Goal: Task Accomplishment & Management: Manage account settings

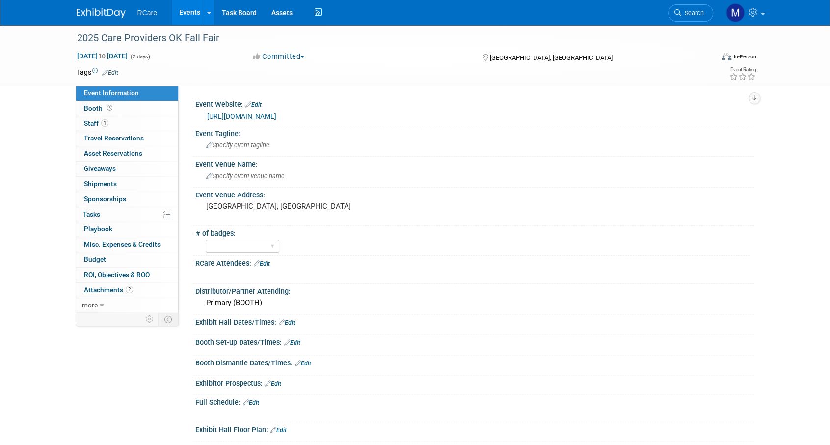
click at [190, 12] on link "Events" at bounding box center [190, 12] width 36 height 25
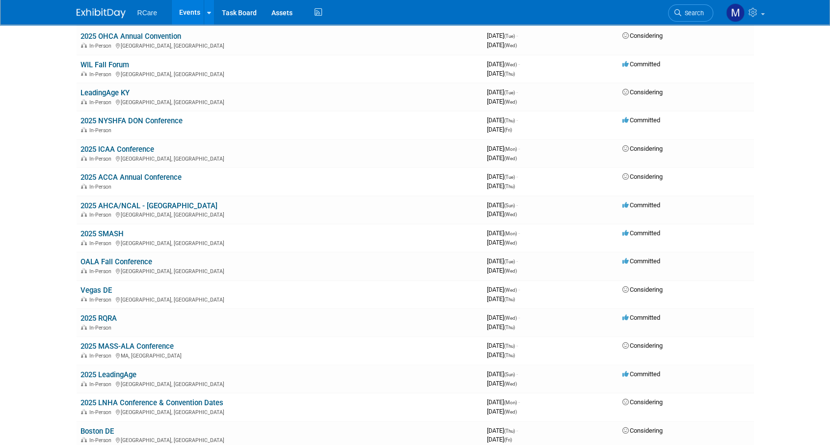
scroll to position [196, 0]
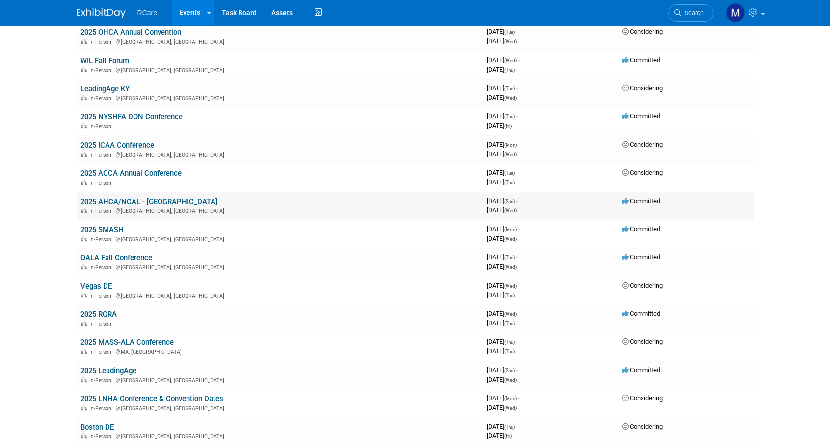
click at [151, 198] on link "2025 AHCA/NCAL - [GEOGRAPHIC_DATA]" at bounding box center [149, 201] width 137 height 9
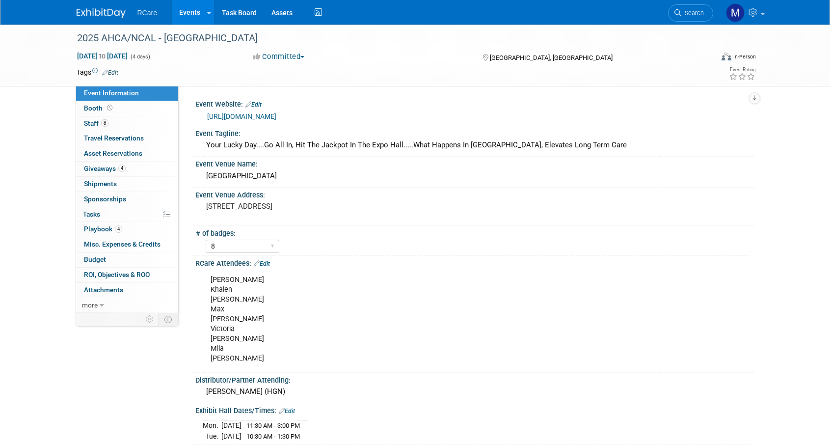
select select "8"
click at [111, 124] on link "8 Staff 8" at bounding box center [127, 123] width 102 height 15
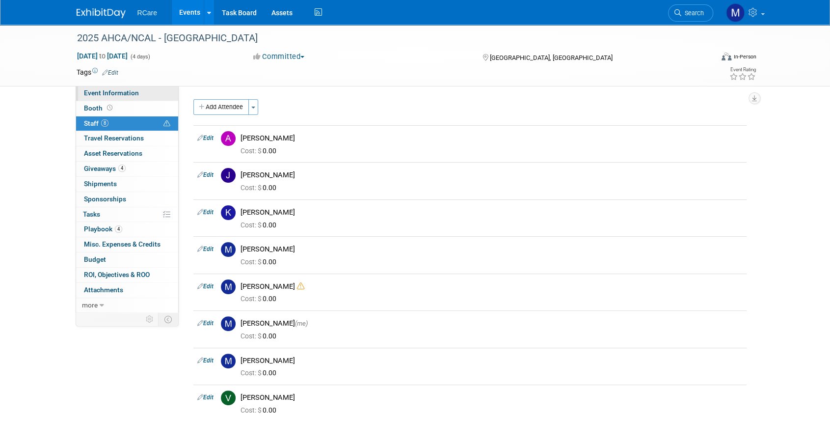
click at [116, 90] on span "Event Information" at bounding box center [111, 93] width 55 height 8
select select "8"
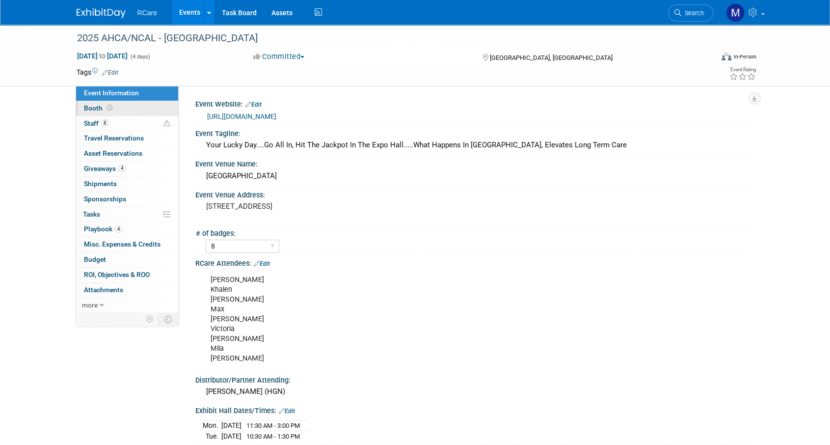
click at [103, 101] on link "Booth" at bounding box center [127, 108] width 102 height 15
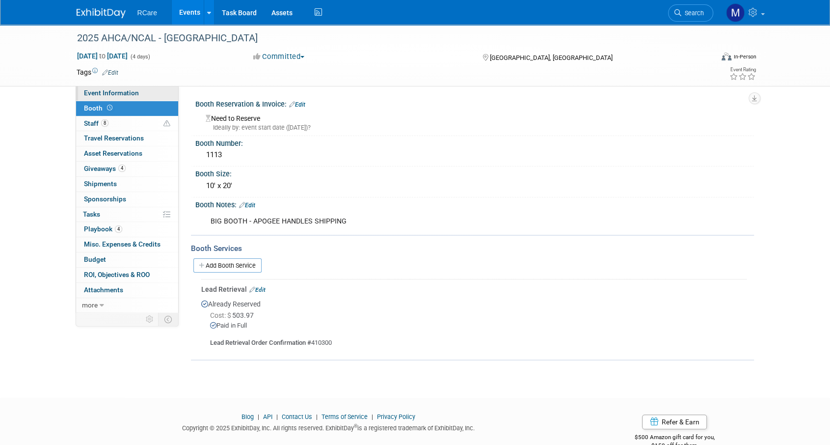
click at [106, 93] on span "Event Information" at bounding box center [111, 93] width 55 height 8
select select "8"
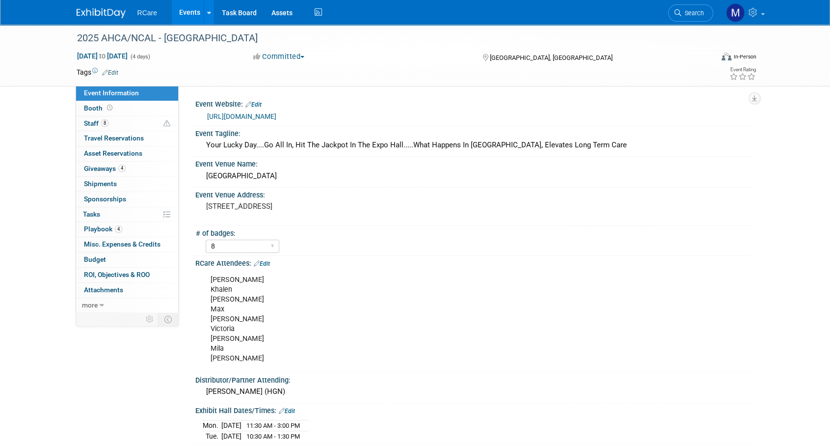
click at [185, 17] on link "Events" at bounding box center [190, 12] width 36 height 25
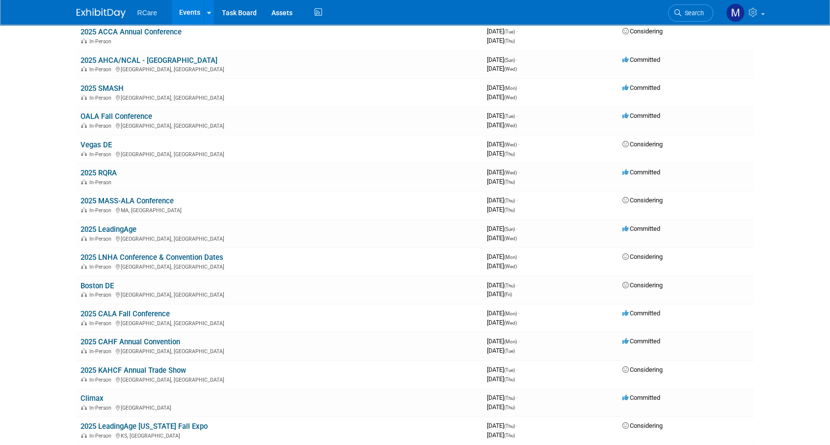
scroll to position [344, 0]
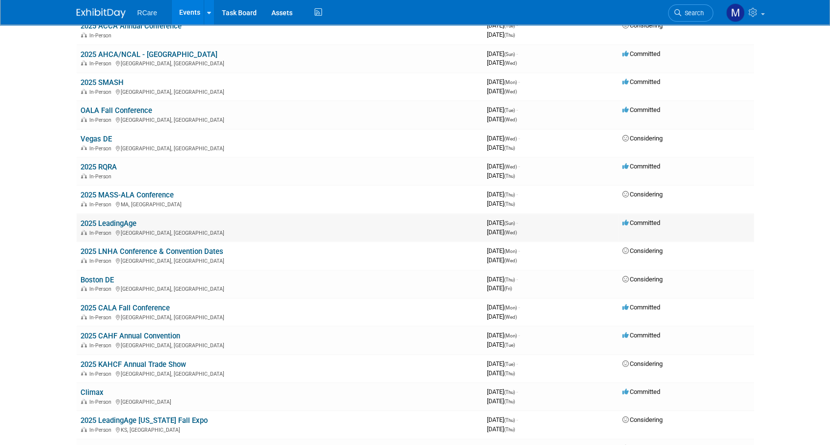
click at [127, 219] on link "2025 LeadingAge" at bounding box center [109, 223] width 56 height 9
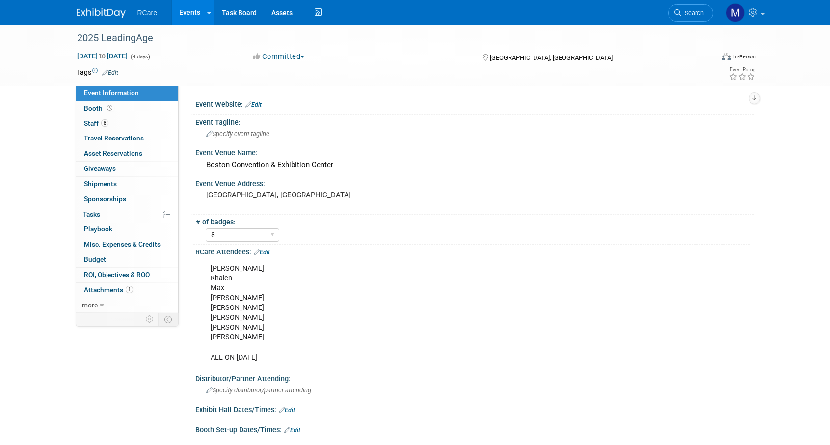
select select "8"
click at [107, 119] on span "Staff 8" at bounding box center [96, 123] width 25 height 8
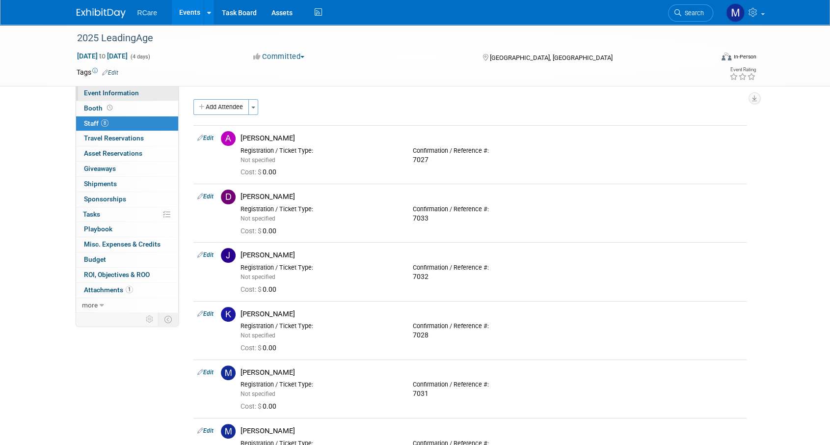
click at [123, 94] on span "Event Information" at bounding box center [111, 93] width 55 height 8
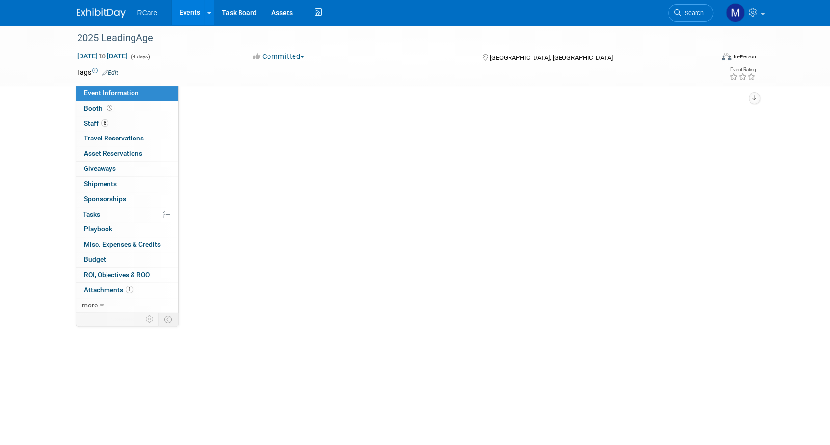
select select "8"
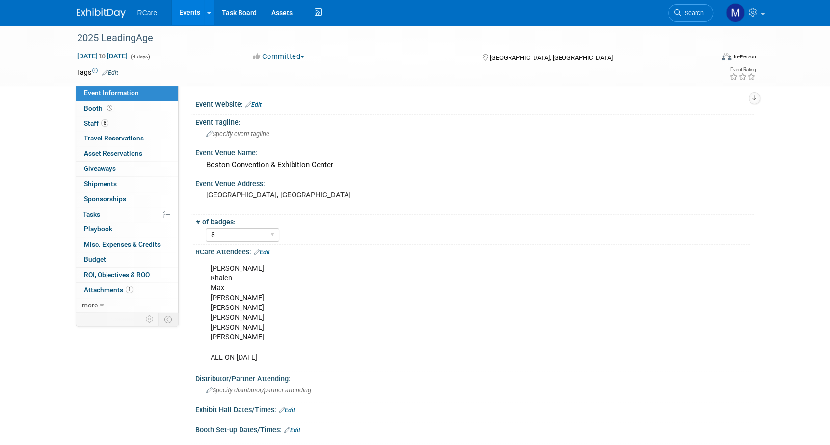
click at [183, 14] on link "Events" at bounding box center [190, 12] width 36 height 25
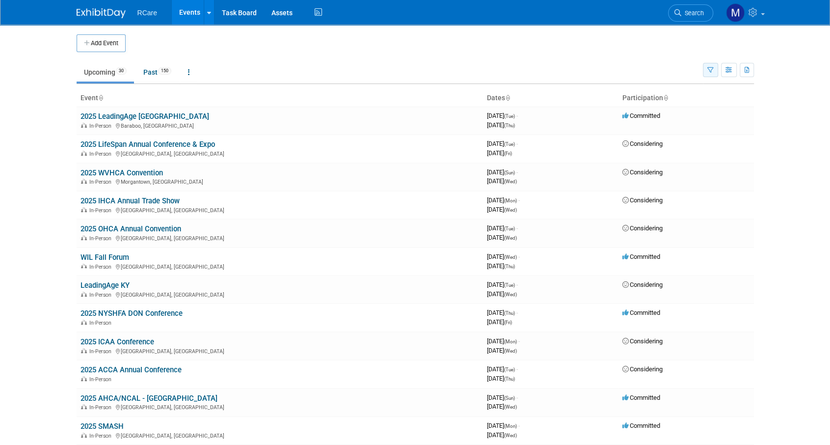
click at [711, 70] on icon "button" at bounding box center [710, 70] width 6 height 6
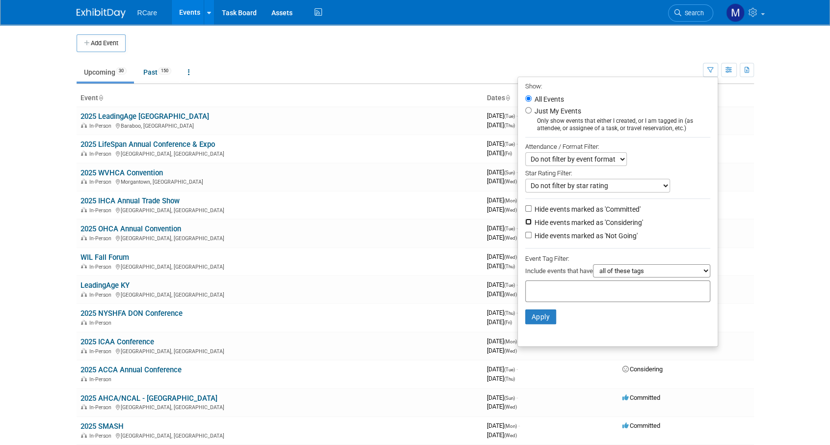
click at [525, 220] on input "Hide events marked as 'Considering'" at bounding box center [528, 221] width 6 height 6
checkbox input "true"
click at [525, 312] on button "Apply" at bounding box center [540, 316] width 31 height 15
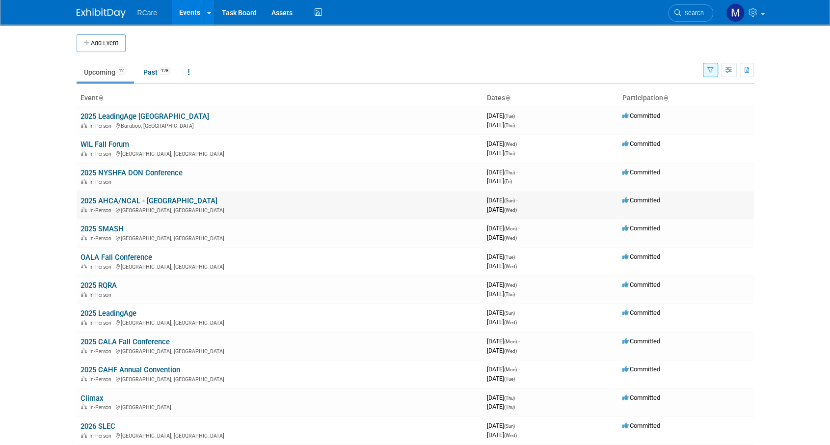
click at [132, 199] on link "2025 AHCA/NCAL - [GEOGRAPHIC_DATA]" at bounding box center [149, 200] width 137 height 9
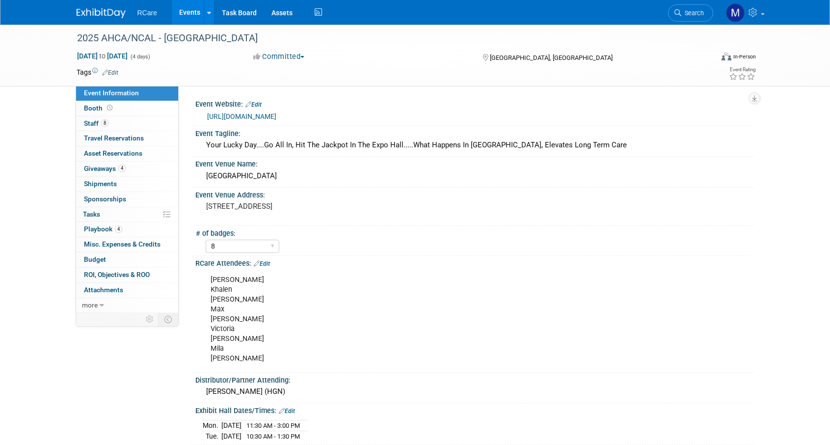
select select "8"
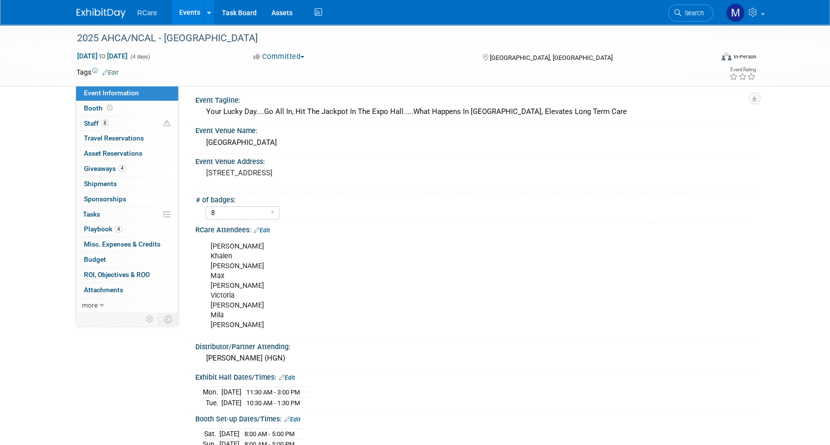
scroll to position [49, 0]
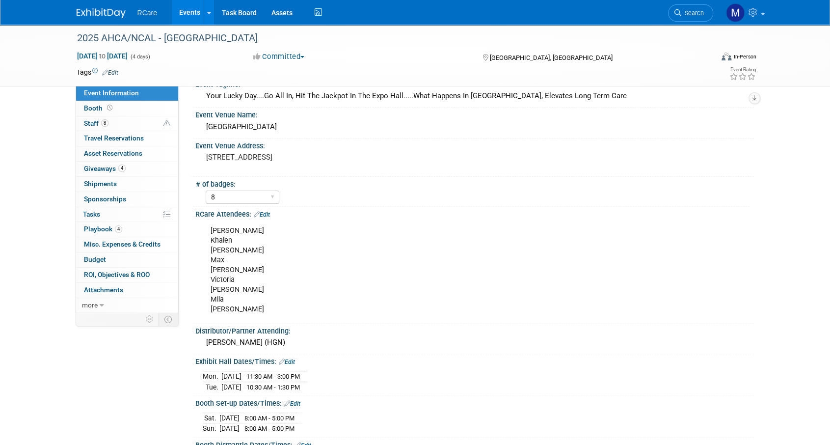
click at [264, 211] on link "Edit" at bounding box center [262, 214] width 16 height 7
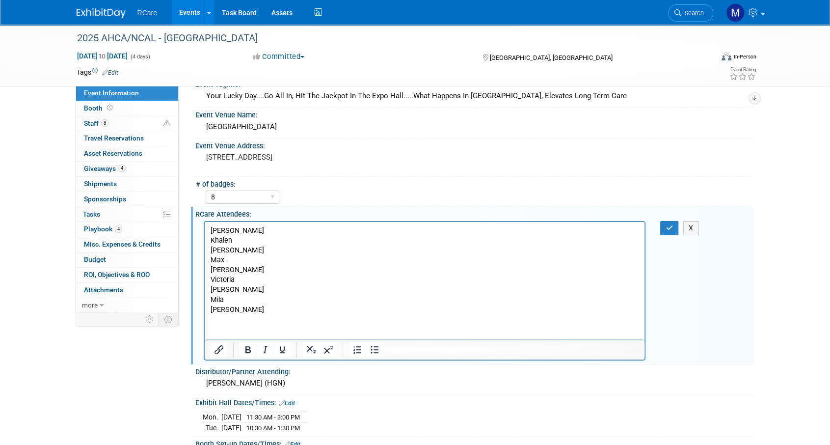
scroll to position [0, 0]
click at [353, 310] on p "Ashley Khalen Matt Max Jake Victoria Mike Mila Chris Dennis" at bounding box center [424, 269] width 429 height 89
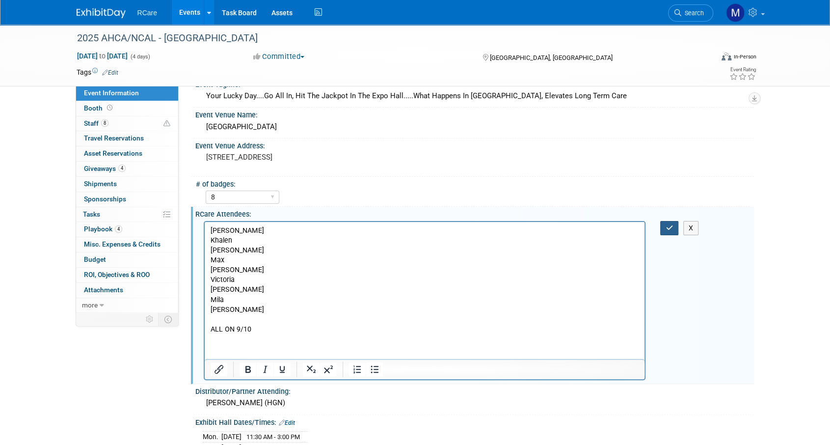
click at [669, 229] on icon "button" at bounding box center [669, 227] width 7 height 7
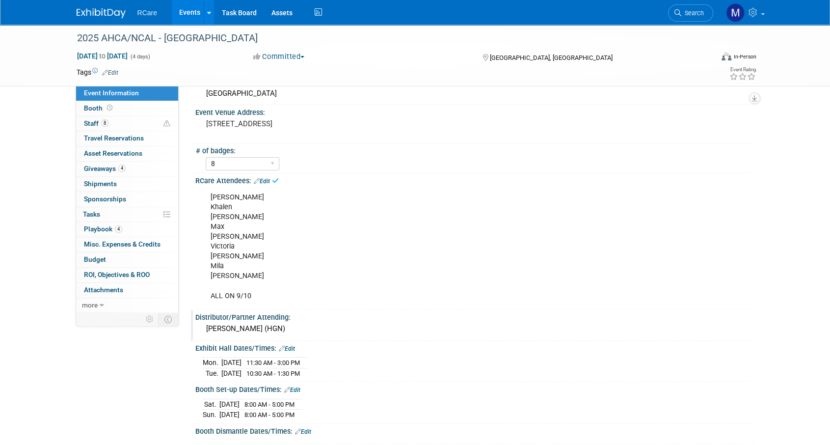
scroll to position [98, 0]
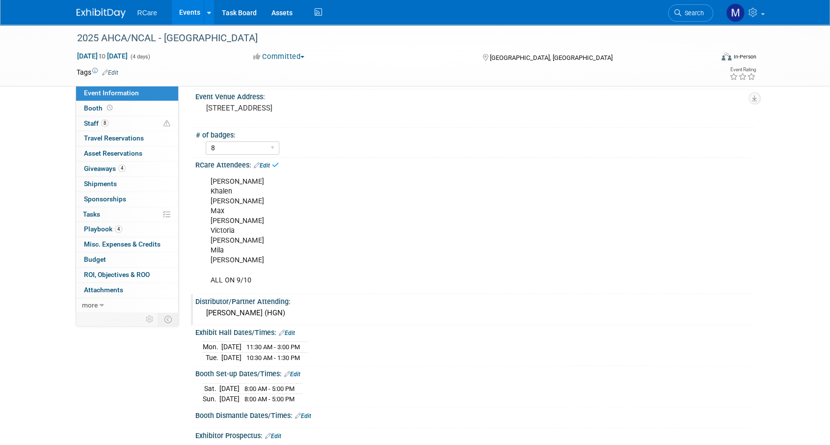
click at [263, 316] on div "Jason (HGN)" at bounding box center [475, 312] width 544 height 15
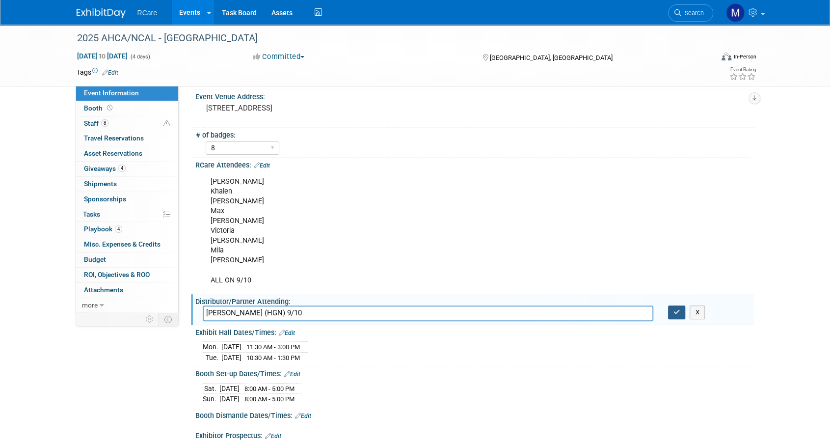
type input "Jason (HGN) 9/10"
click at [683, 316] on button "button" at bounding box center [677, 312] width 18 height 14
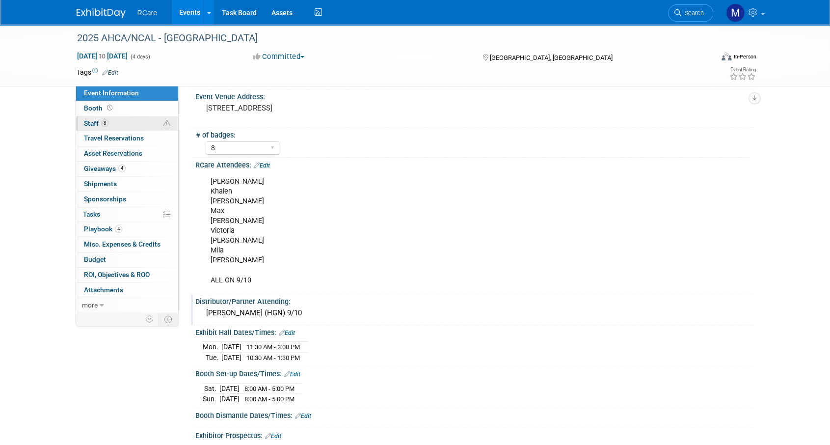
click at [98, 121] on span "Staff 8" at bounding box center [96, 123] width 25 height 8
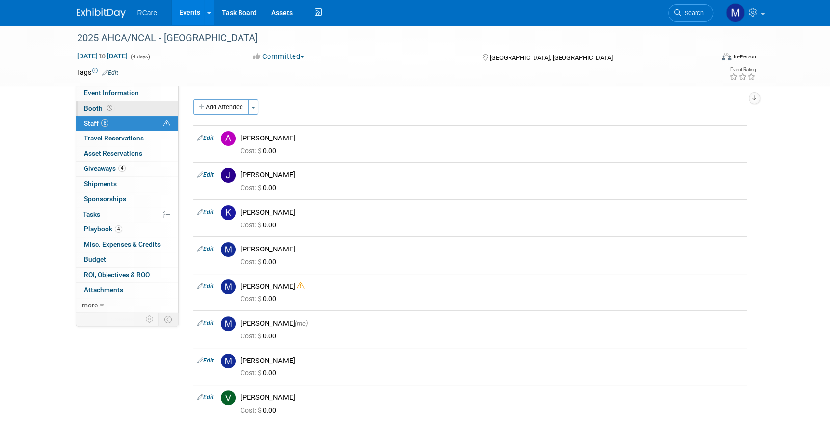
click at [98, 109] on span "Booth" at bounding box center [99, 108] width 30 height 8
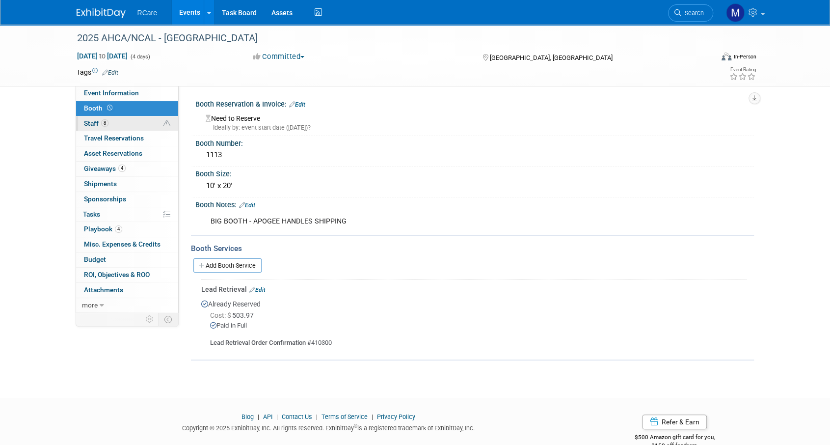
click at [109, 124] on link "8 Staff 8" at bounding box center [127, 123] width 102 height 15
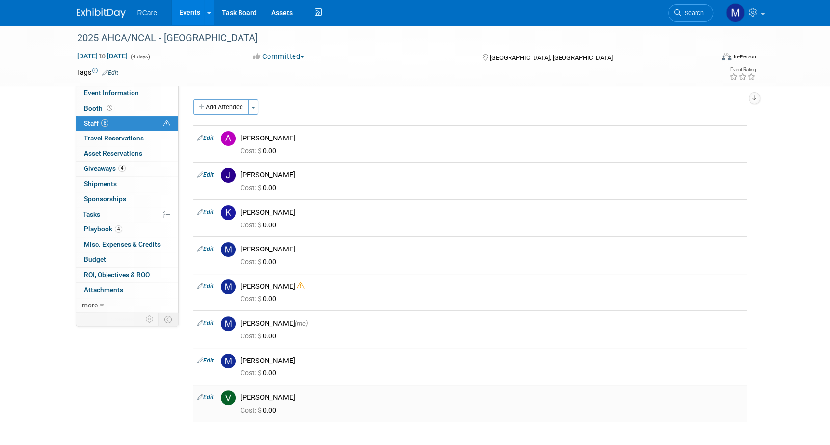
click at [204, 396] on link "Edit" at bounding box center [205, 397] width 16 height 7
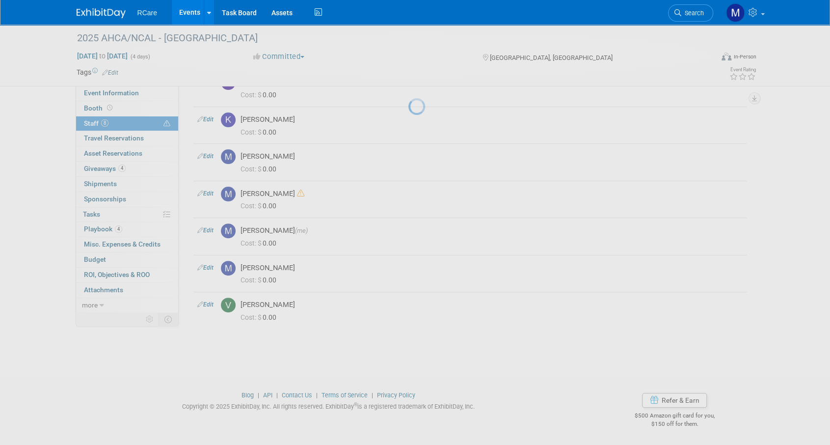
select select "29691e01-0cec-48bd-ae29-f394a1ea572c"
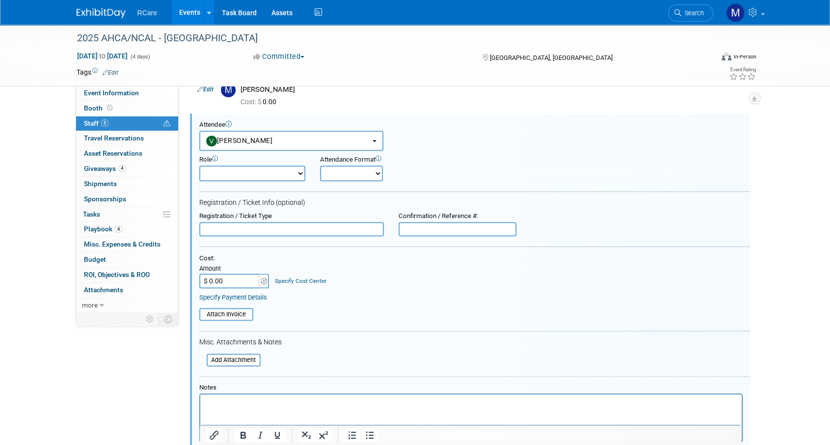
click at [238, 287] on div "Cost: Amount $ 0.00 Specify Cost Center Cost Center -- Not Specified --" at bounding box center [474, 277] width 551 height 47
click at [236, 282] on input "$ 0.00" at bounding box center [229, 280] width 61 height 15
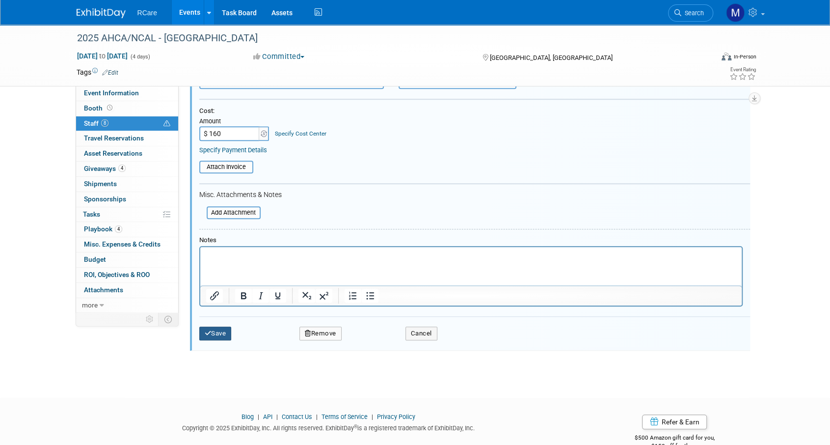
type input "$ 160.00"
click at [210, 331] on icon "submit" at bounding box center [208, 333] width 7 height 6
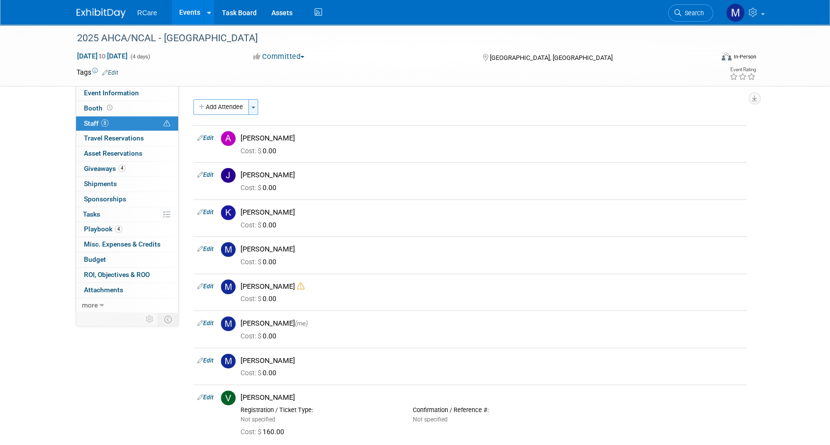
click at [253, 106] on button "Toggle Dropdown" at bounding box center [253, 107] width 10 height 16
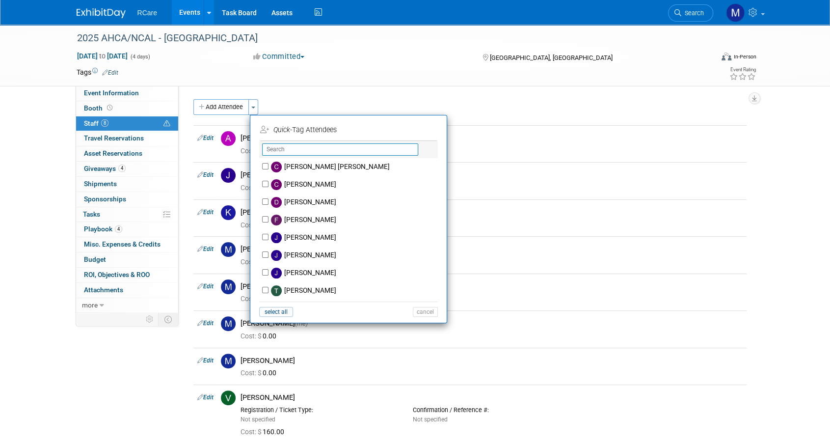
click at [288, 152] on input "text" at bounding box center [340, 149] width 156 height 12
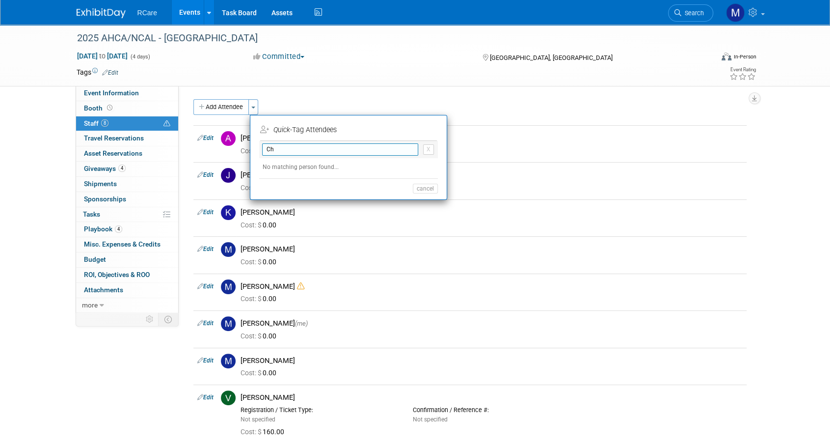
type input "C"
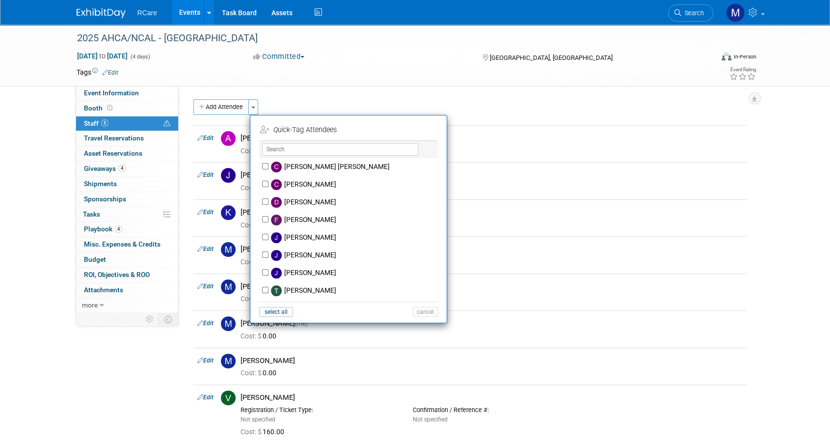
click at [340, 88] on div "Event Website: Edit https://ds25.eventscribe.net/ Event Tagline: Your Lucky Day…" at bounding box center [466, 198] width 575 height 225
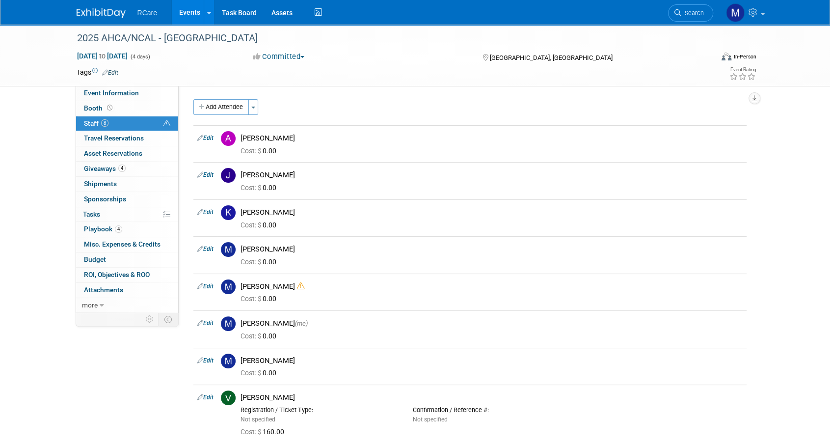
click at [111, 124] on link "8 Staff 8" at bounding box center [127, 123] width 102 height 15
click at [197, 105] on button "Add Attendee" at bounding box center [220, 107] width 55 height 16
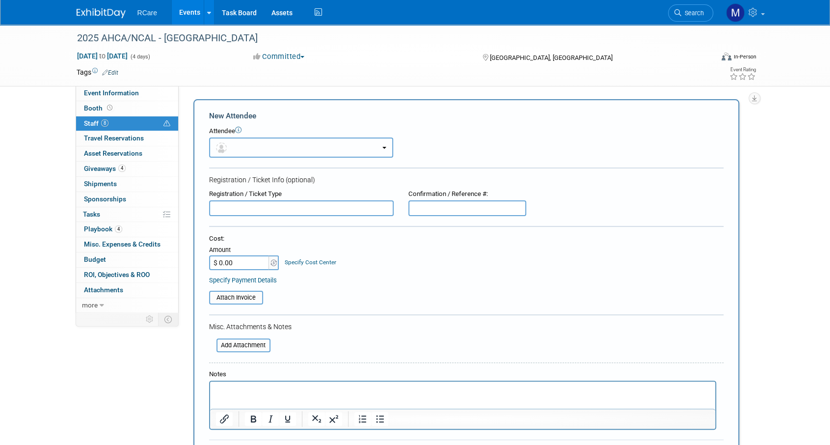
click at [239, 140] on button "button" at bounding box center [301, 147] width 184 height 20
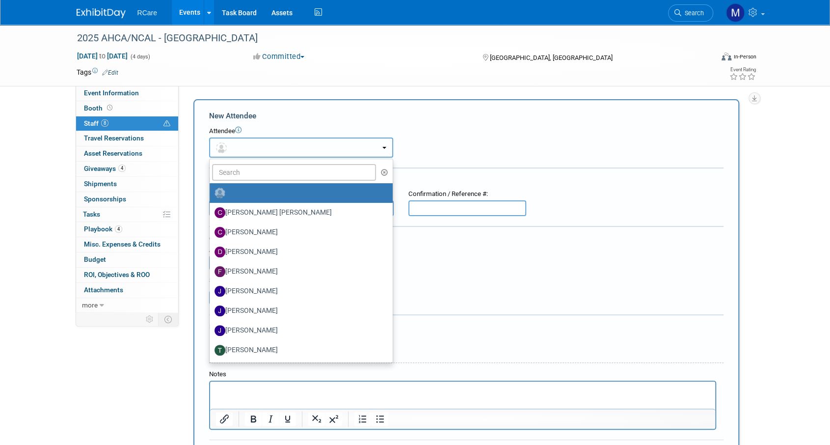
click at [242, 148] on button "button" at bounding box center [301, 147] width 184 height 20
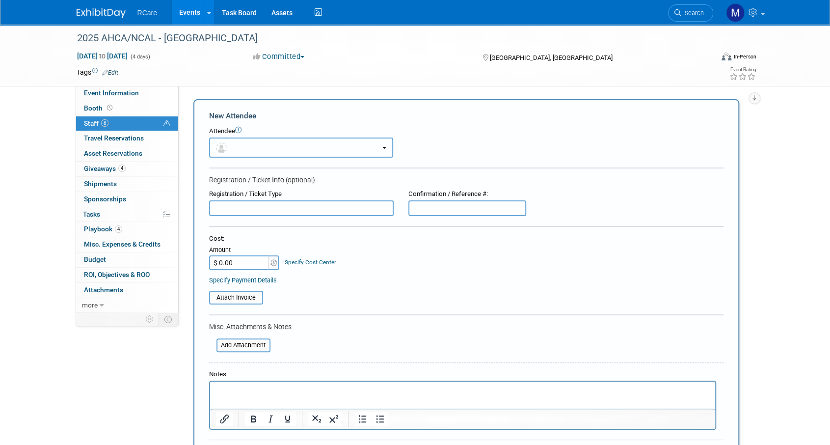
click at [234, 146] on button "button" at bounding box center [301, 147] width 184 height 20
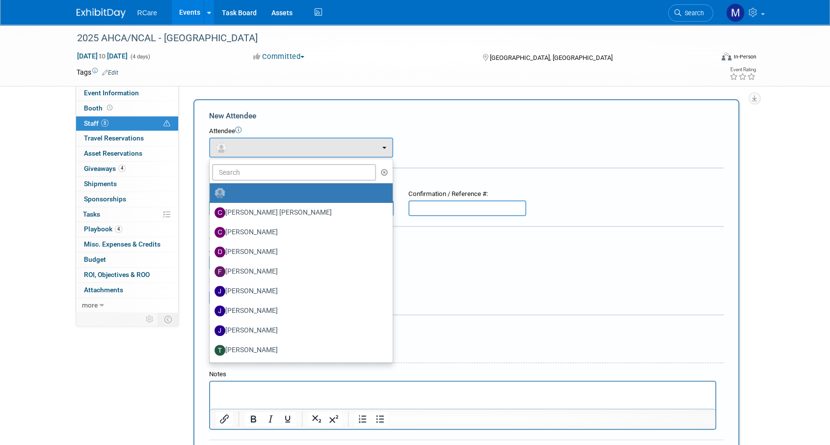
click at [222, 191] on img at bounding box center [220, 193] width 11 height 11
click at [211, 191] on input "radio" at bounding box center [208, 192] width 6 height 6
click at [245, 172] on input "text" at bounding box center [294, 172] width 164 height 17
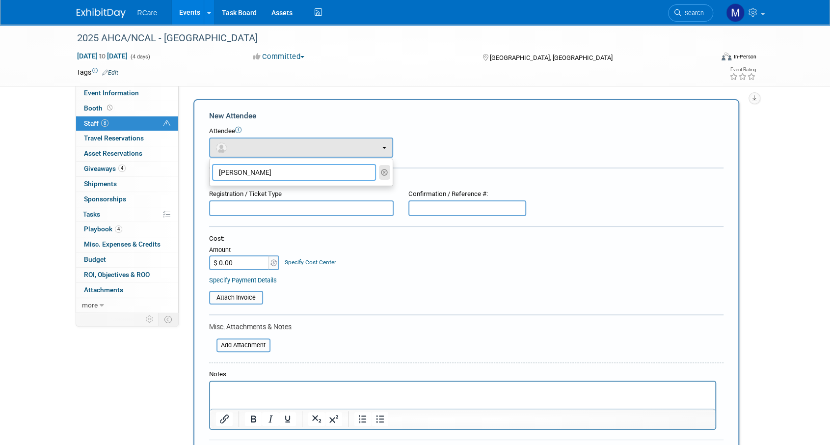
type input "dennis"
click at [386, 173] on icon "button" at bounding box center [384, 172] width 7 height 7
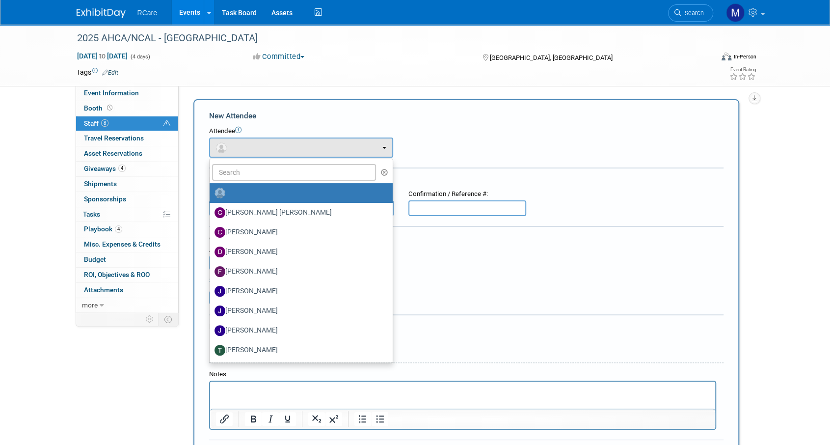
drag, startPoint x: 525, startPoint y: 140, endPoint x: 809, endPoint y: 61, distance: 294.4
click at [527, 140] on div "Attendee <img src="https://www.exhibitday.com/Images/Unassigned-User-Icon.png" …" at bounding box center [466, 142] width 515 height 31
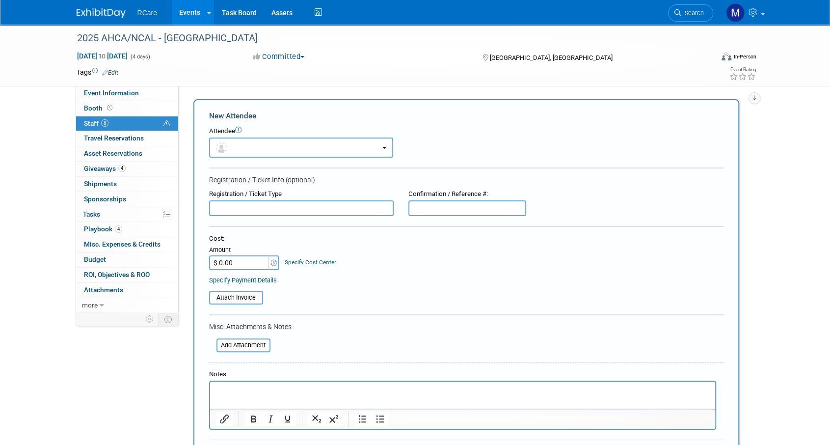
click at [800, 135] on div "2025 AHCA/NCAL - Vegas Oct 19, 2025 to Oct 22, 2025 (4 days) Oct 19, 2025 to Oc…" at bounding box center [415, 432] width 830 height 815
click at [116, 120] on link "8 Staff 8" at bounding box center [127, 123] width 102 height 15
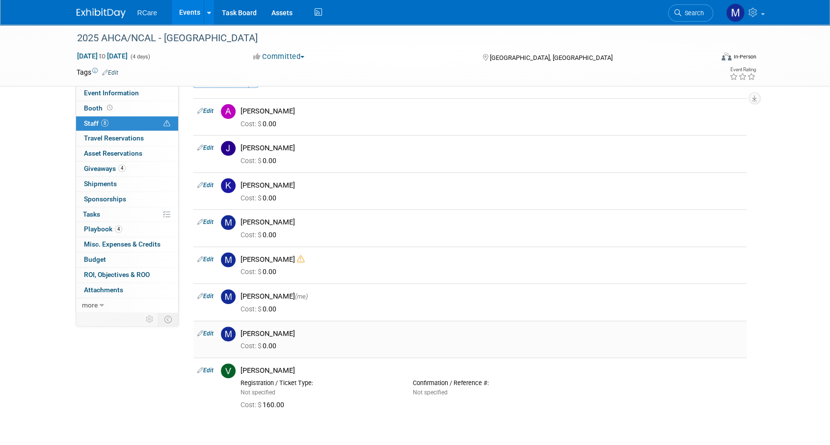
scroll to position [14, 0]
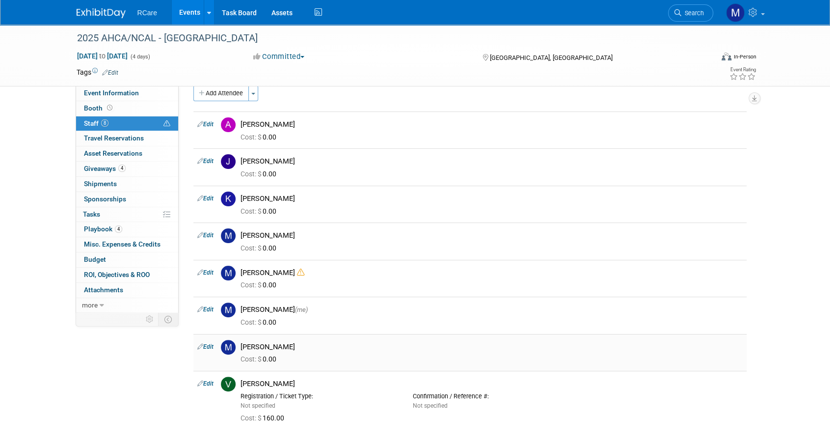
click at [210, 345] on link "Edit" at bounding box center [205, 346] width 16 height 7
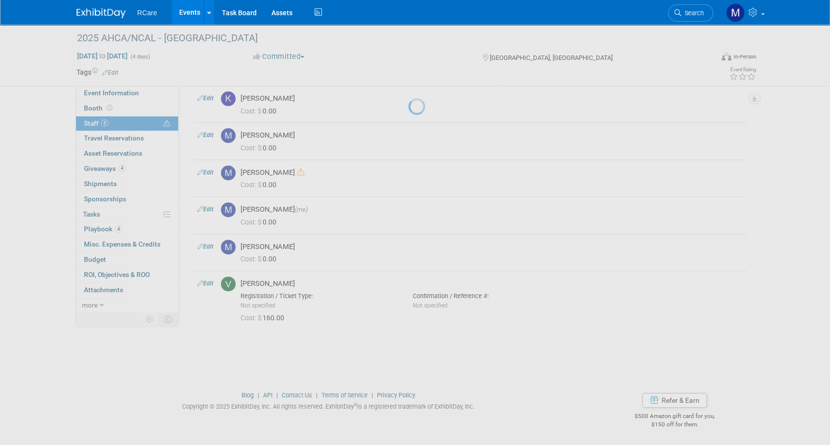
select select "8ff45dbd-e1c2-4264-b5c8-2547a6dcbe64"
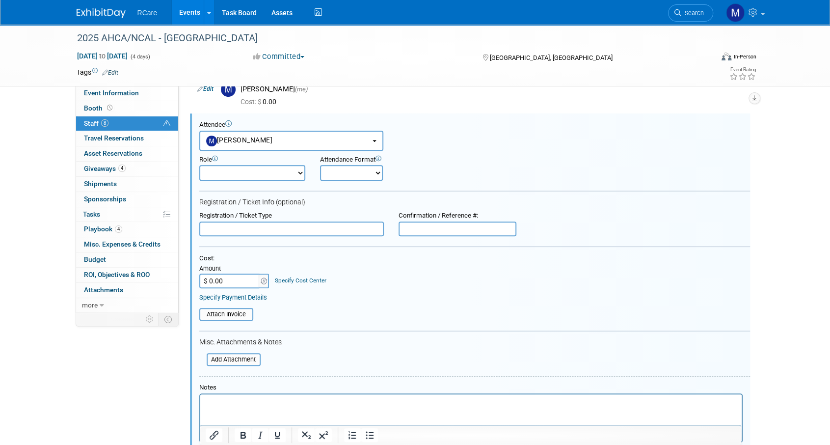
scroll to position [0, 0]
click at [230, 280] on input "$ 0.00" at bounding box center [229, 280] width 61 height 15
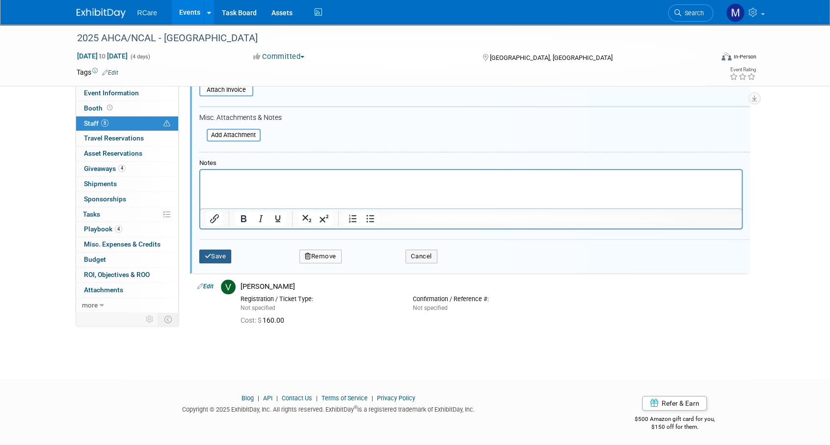
type input "$ 160.00"
click at [211, 250] on button "Save" at bounding box center [215, 256] width 32 height 14
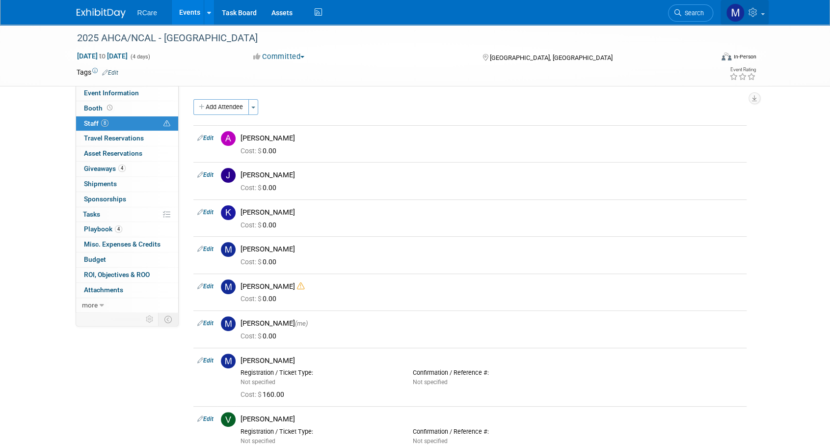
click at [763, 13] on span at bounding box center [763, 14] width 4 height 2
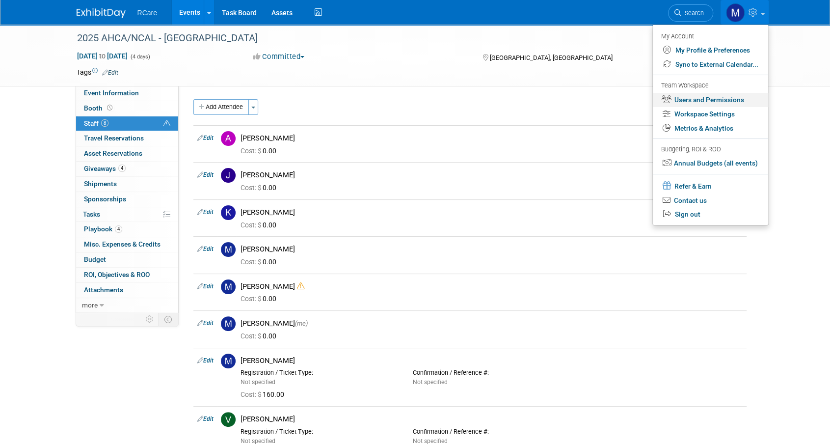
click at [724, 99] on link "Users and Permissions" at bounding box center [710, 100] width 115 height 14
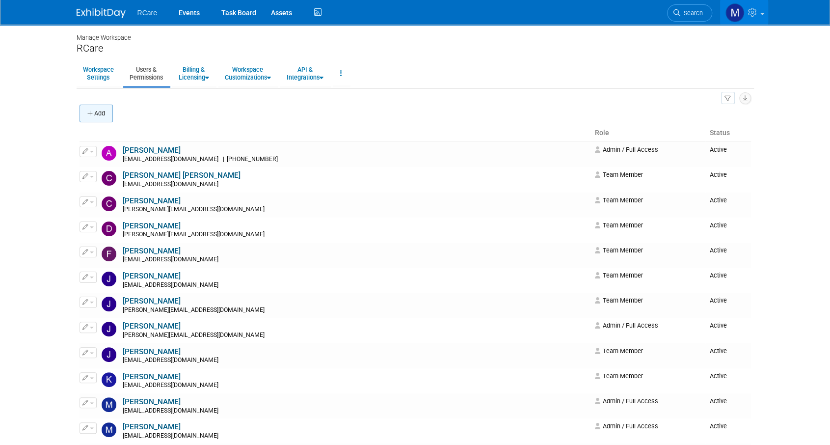
click at [95, 116] on button "Add" at bounding box center [96, 114] width 33 height 18
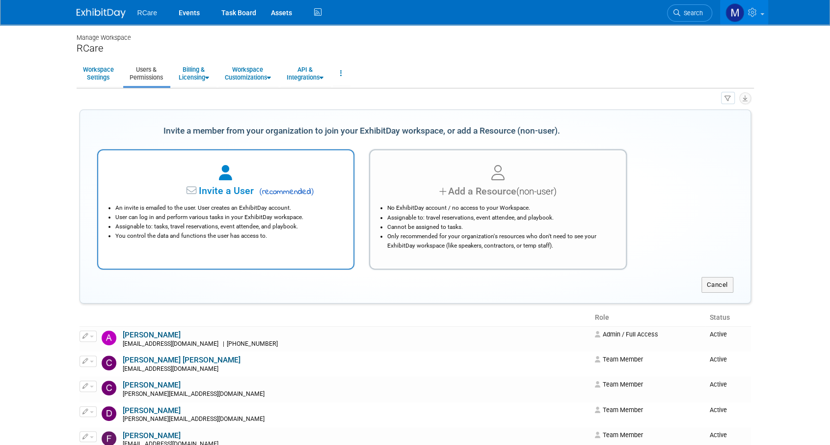
click at [219, 204] on li "An invite is emailed to the user. User creates an ExhibitDay account." at bounding box center [228, 207] width 226 height 9
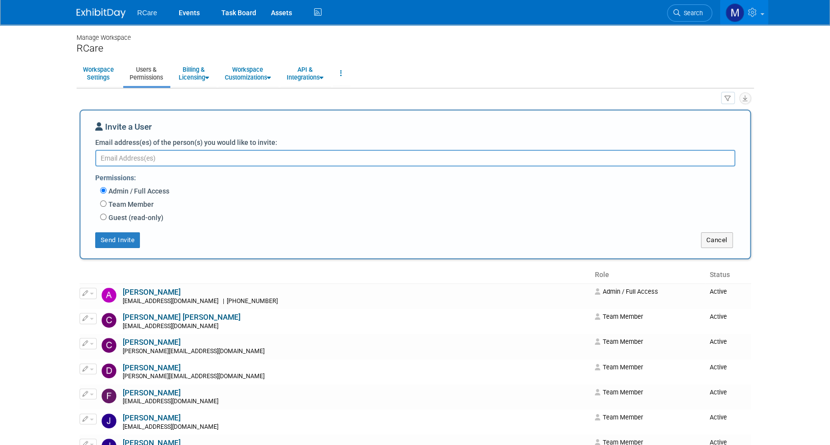
click at [125, 203] on label "Team Member" at bounding box center [130, 204] width 47 height 10
click at [107, 203] on input "Team Member" at bounding box center [103, 203] width 6 height 6
radio input "true"
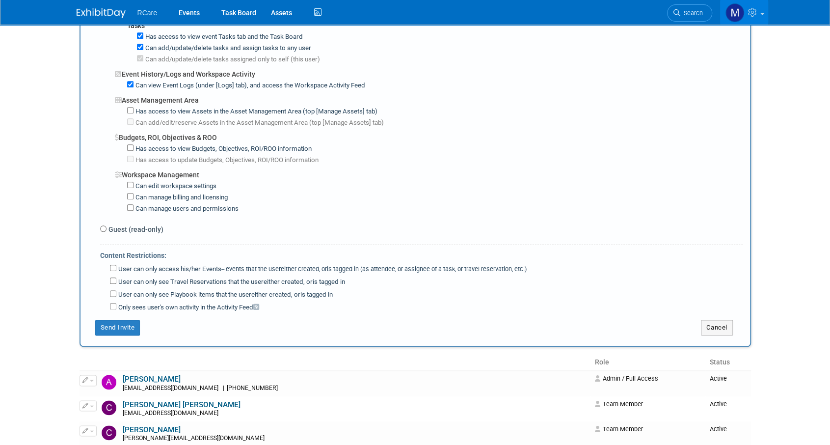
scroll to position [638, 0]
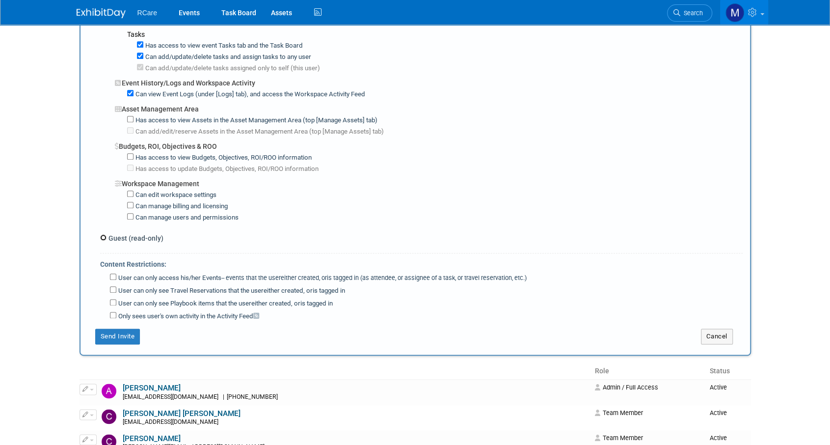
click at [101, 234] on input "Guest (read-only)" at bounding box center [103, 237] width 6 height 6
radio input "true"
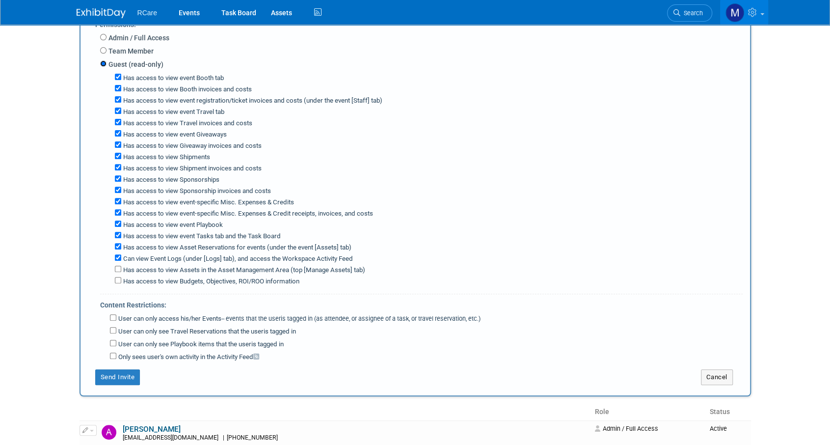
scroll to position [140, 0]
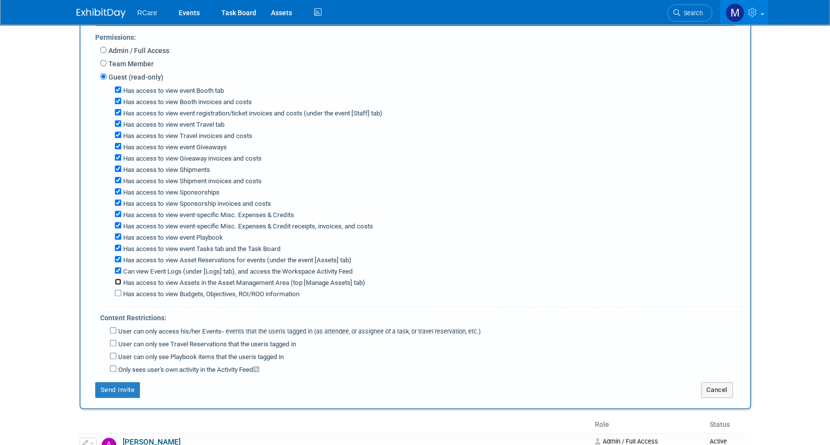
click at [118, 278] on input "Has access to view Assets in the Asset Management Area (top [Manage Assets] tab)" at bounding box center [118, 281] width 6 height 6
checkbox input "true"
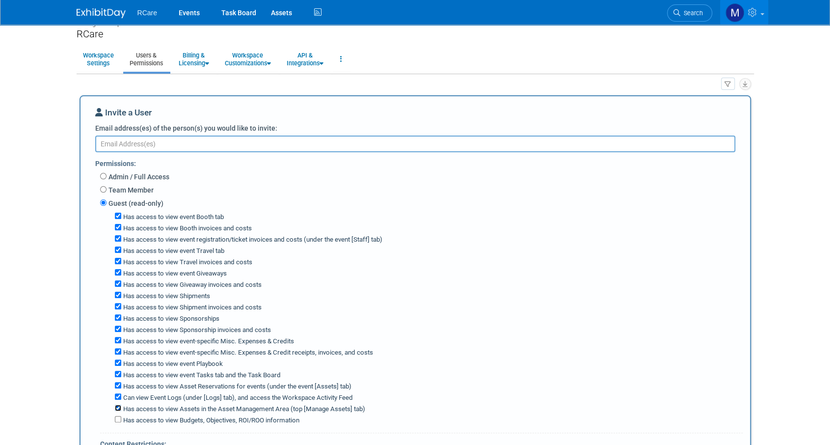
scroll to position [0, 0]
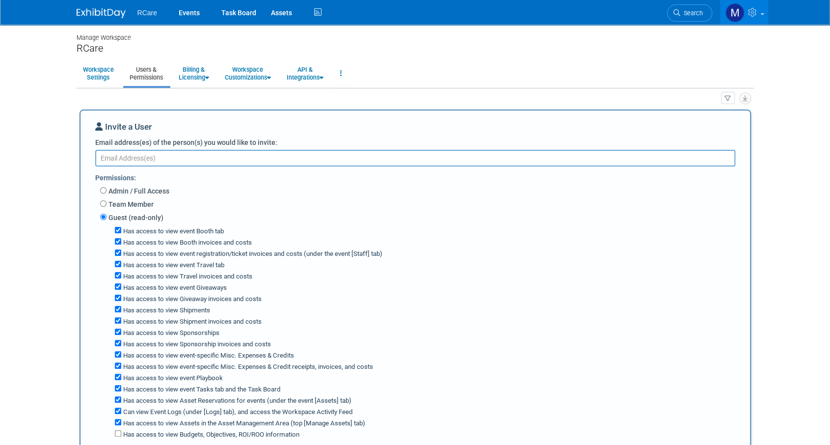
click at [171, 161] on textarea "Email address(es) of the person(s) you would like to invite:" at bounding box center [415, 158] width 640 height 17
type textarea "chrisd@rcareinc.com"
click at [321, 207] on div "Team Member Event Management General Can add and remove events Can update event…" at bounding box center [421, 204] width 643 height 13
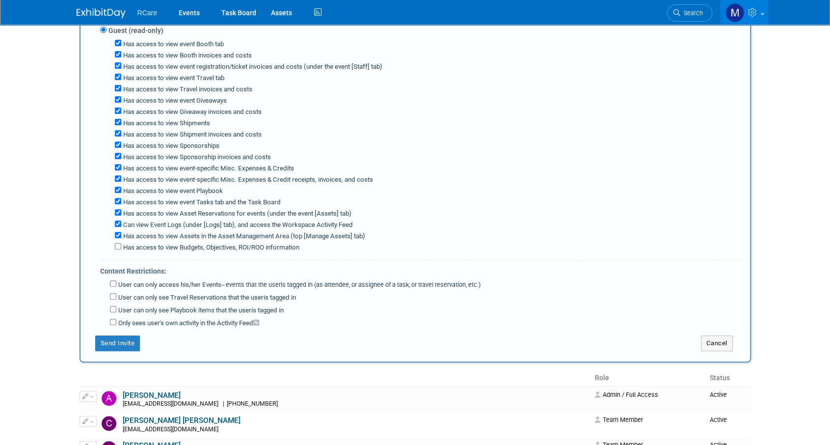
scroll to position [245, 0]
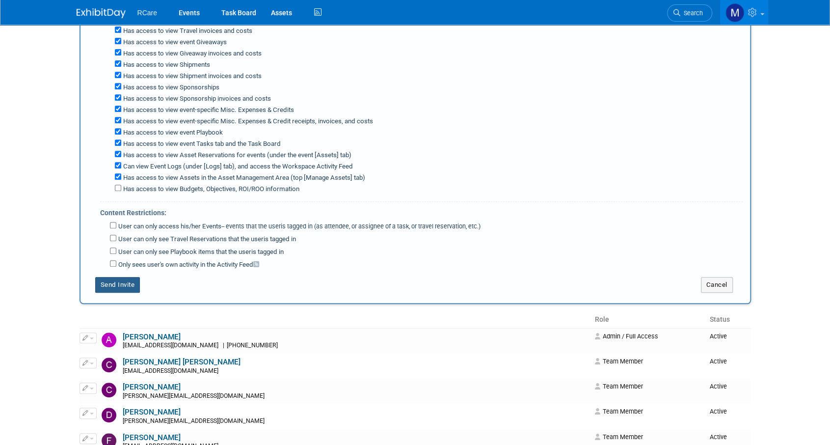
click at [119, 277] on button "Send Invite" at bounding box center [117, 285] width 45 height 16
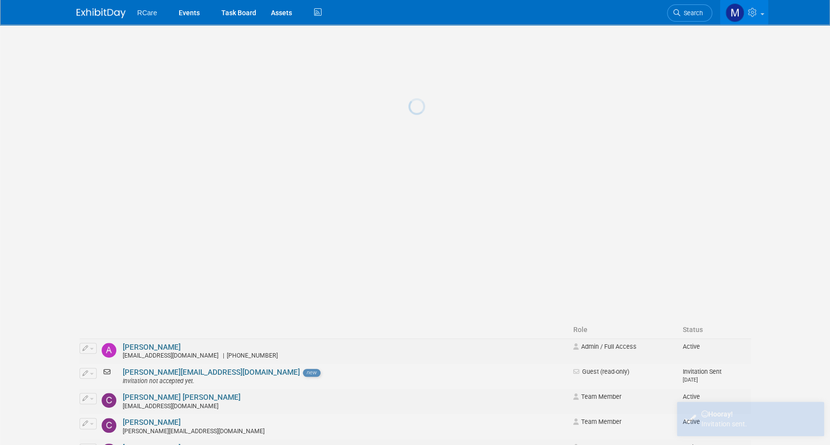
scroll to position [0, 0]
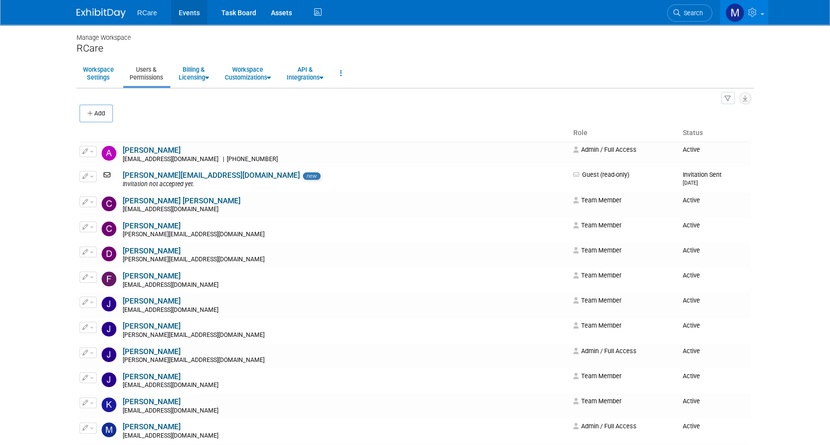
click at [192, 15] on link "Events" at bounding box center [189, 12] width 36 height 25
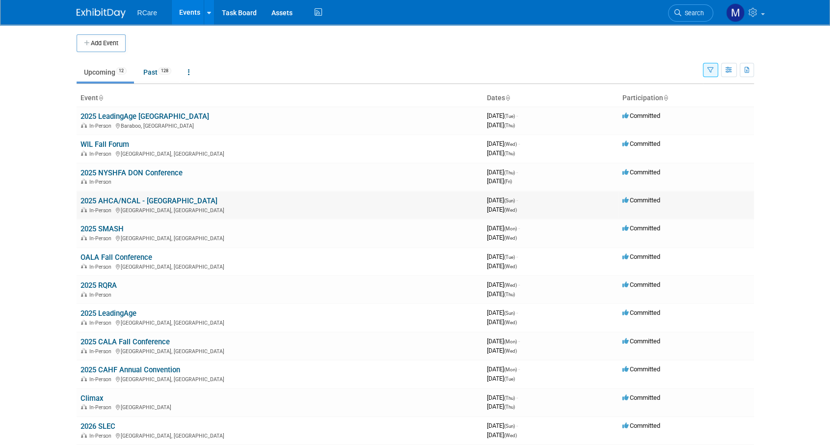
click at [158, 197] on link "2025 AHCA/NCAL - [GEOGRAPHIC_DATA]" at bounding box center [149, 200] width 137 height 9
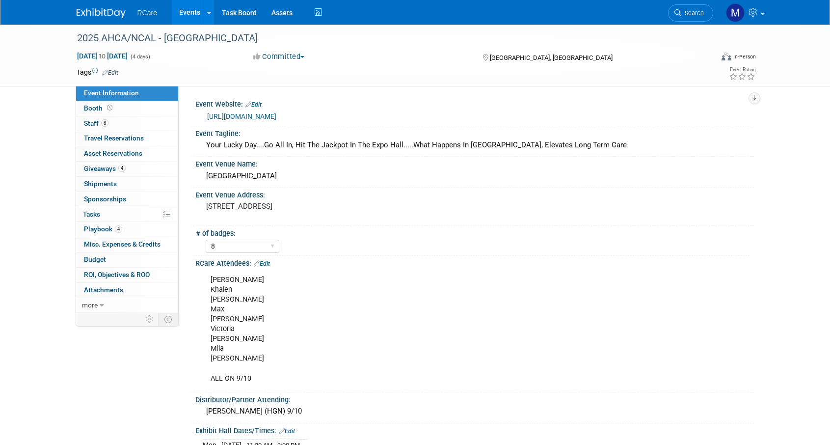
select select "8"
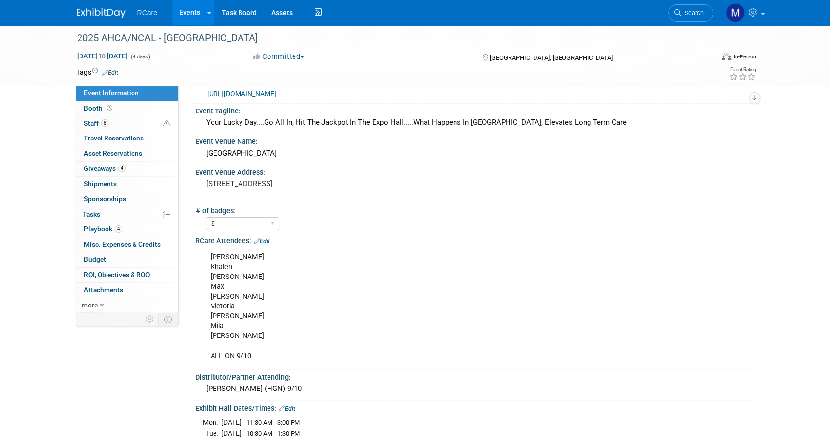
scroll to position [147, 0]
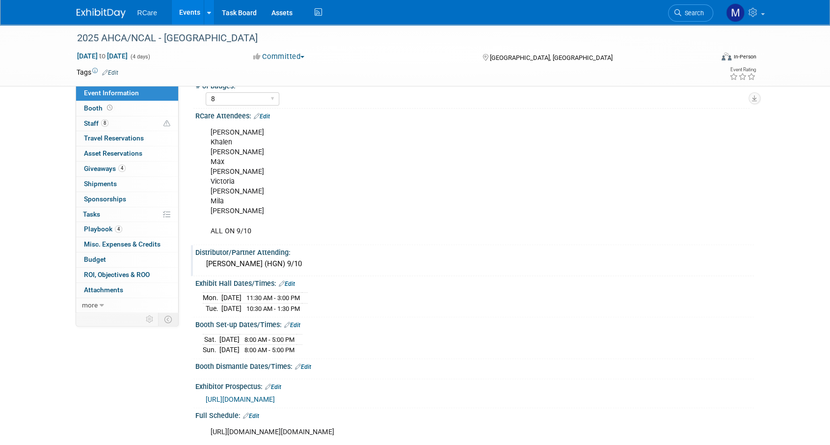
click at [285, 261] on div "[PERSON_NAME] (HGN) 9/10" at bounding box center [475, 263] width 544 height 15
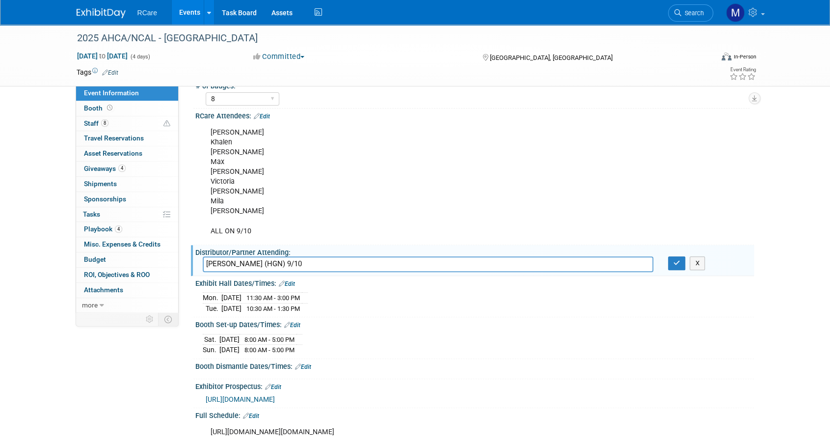
click at [248, 262] on input "[PERSON_NAME] (HGN) 9/10" at bounding box center [428, 263] width 451 height 15
type input "Jason (HGN) $160 - 9/10"
click at [254, 188] on div "Ashley Khalen Matt Max Jake Victoria Mike Mila Chris Dennis ALL ON 9/10" at bounding box center [425, 182] width 442 height 118
click at [678, 260] on icon "button" at bounding box center [677, 263] width 7 height 6
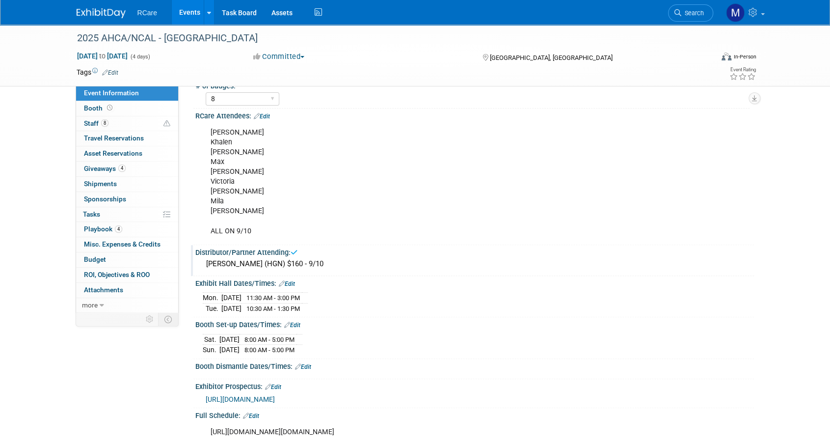
click at [266, 113] on link "Edit" at bounding box center [262, 116] width 16 height 7
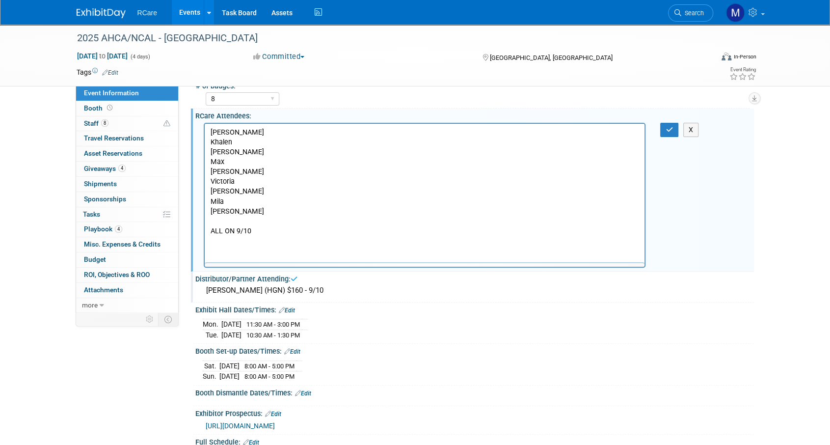
scroll to position [0, 0]
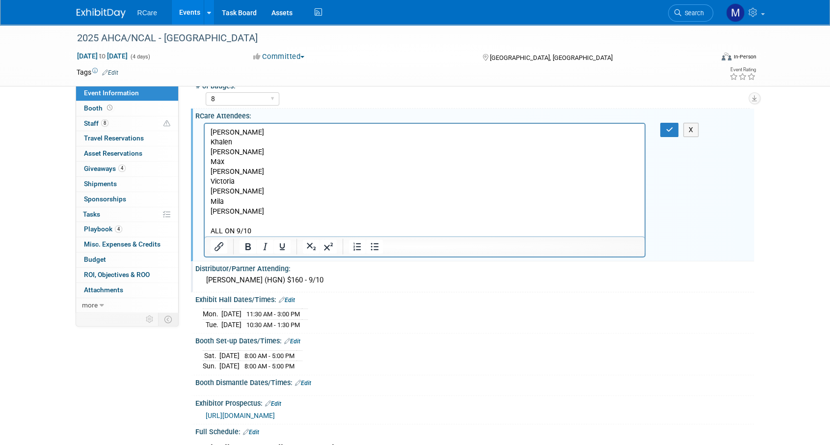
click at [244, 183] on p "Ashley Khalen Matt Max Jake Victoria Mike Mila Chris Dennis ALL ON 9/10" at bounding box center [424, 181] width 429 height 109
copy p "- $160"
click at [251, 202] on p "Ashley Khalen Matt Max Jake Victoria - $160 Mike Mila Chris Dennis ALL ON 9/10" at bounding box center [424, 181] width 429 height 109
click at [223, 202] on p "Ashley Khalen Matt Max Jake Victoria - $160 Mike Mila- $160 Chris Dennis ALL ON…" at bounding box center [424, 181] width 429 height 109
click at [263, 209] on p "Ashley Khalen Matt Max Jake Victoria - $160 Mike Mila - $160 Chris Dennis ALL O…" at bounding box center [424, 181] width 429 height 109
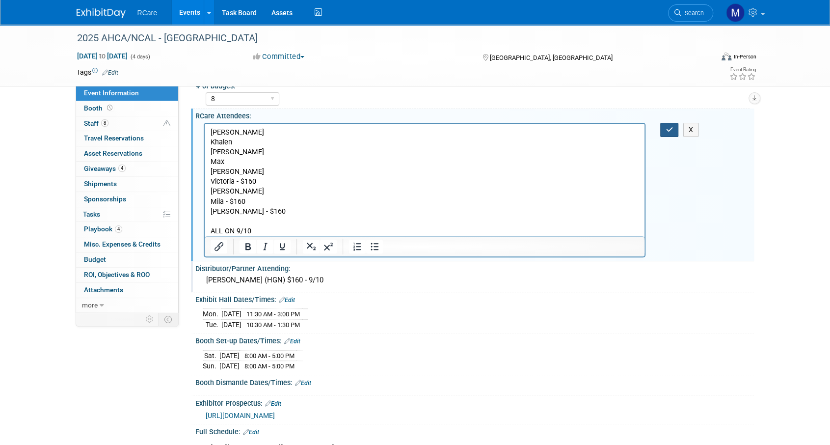
click at [669, 131] on icon "button" at bounding box center [669, 129] width 7 height 7
